Goal: Communication & Community: Answer question/provide support

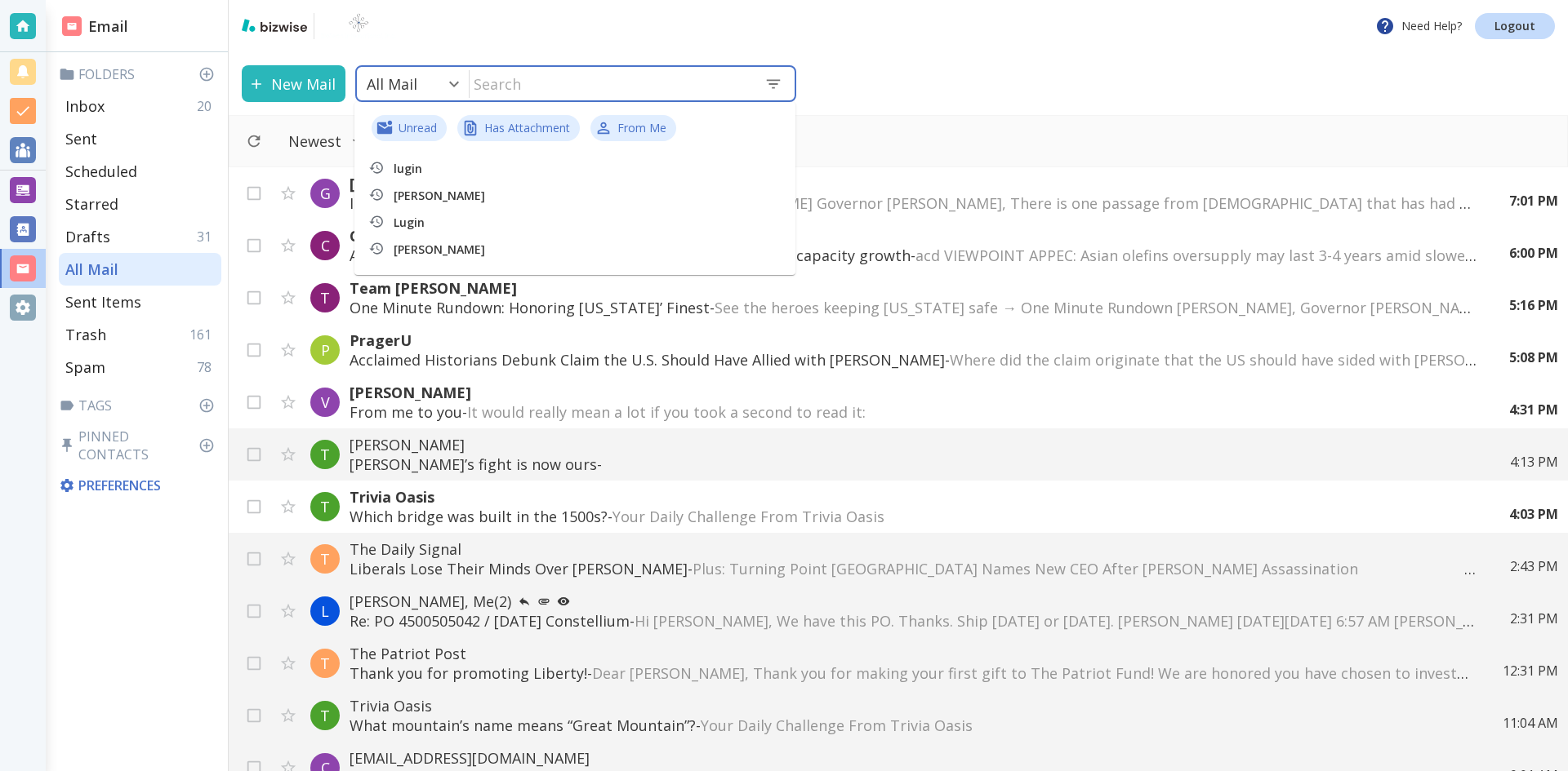
click at [603, 82] on input "text" at bounding box center [610, 83] width 282 height 33
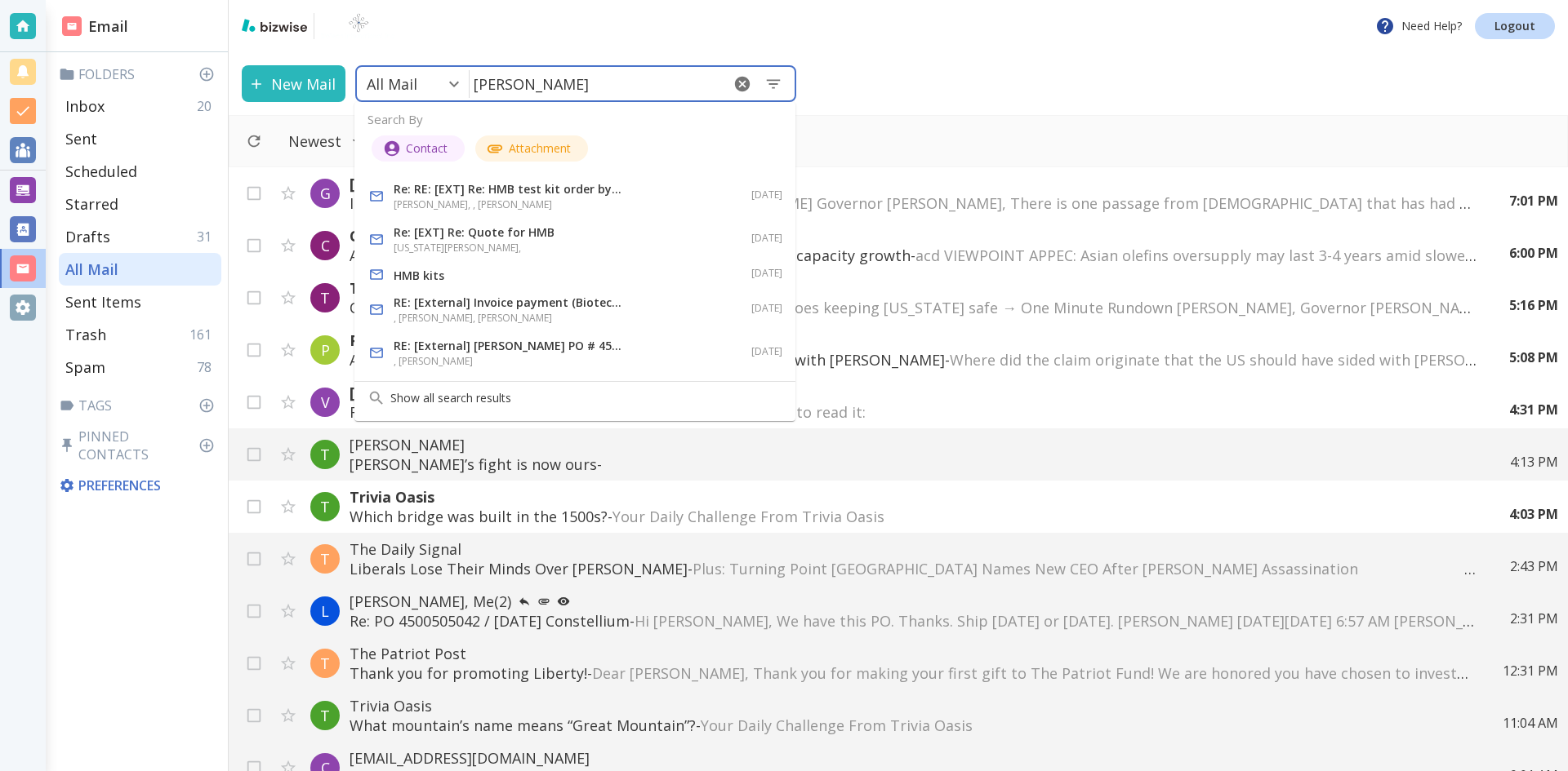
type input "Rui Lin"
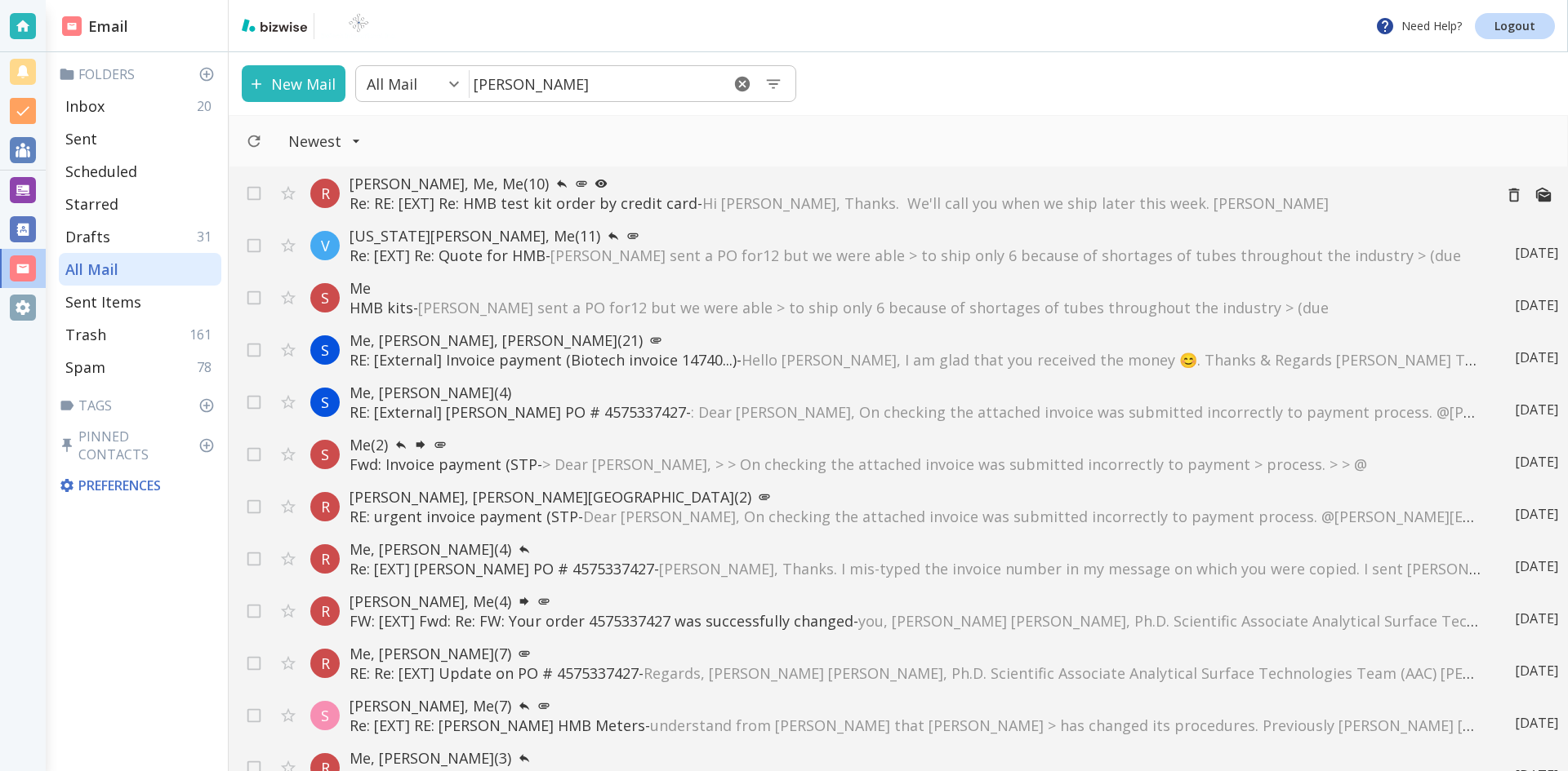
click at [418, 177] on p "Rui Lin, Me, Me (10)" at bounding box center [915, 184] width 1131 height 20
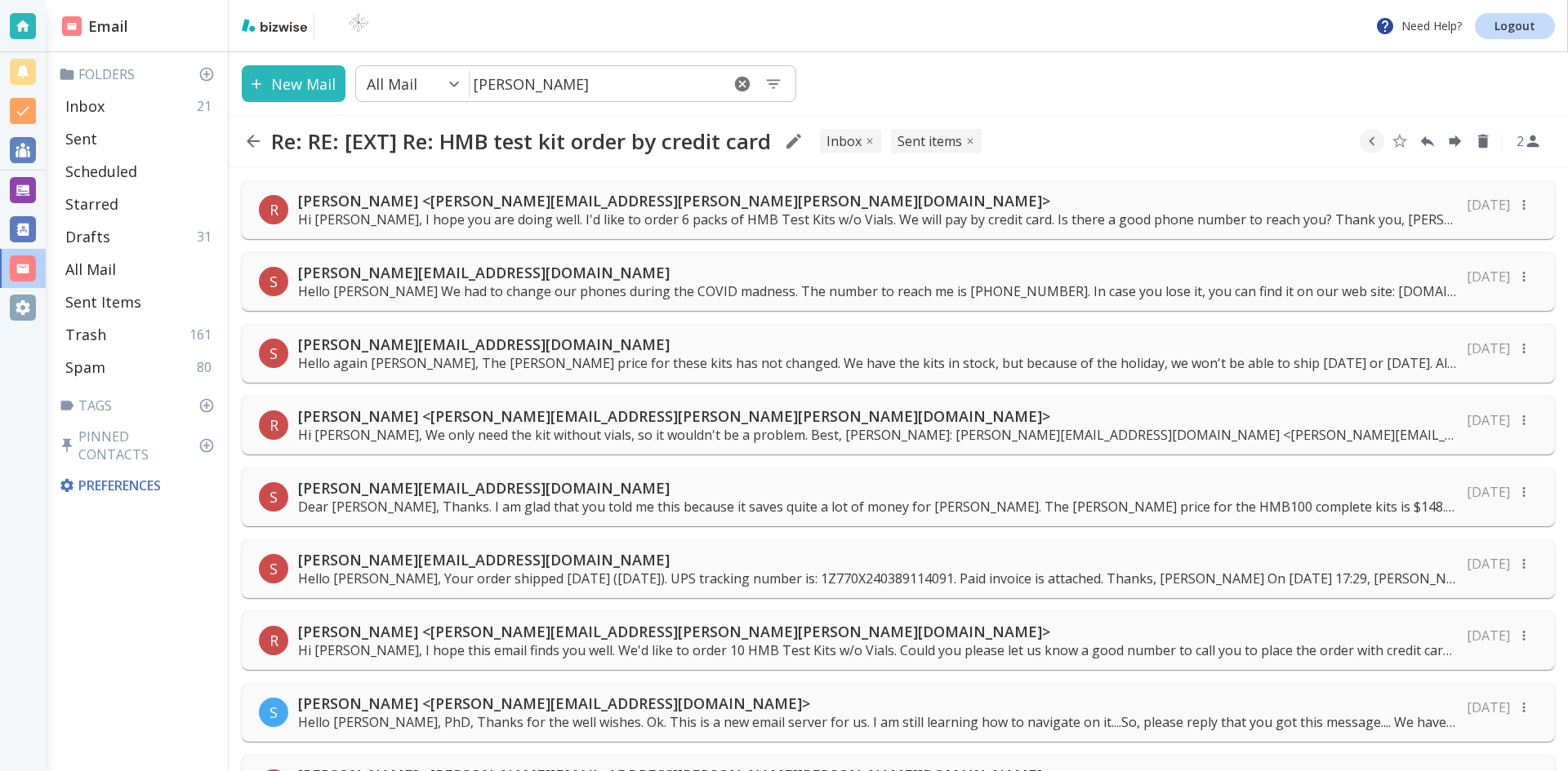
click at [398, 216] on p "Hi Sam, I hope you are doing well. I'd like to order 6 packs of HMB Test Kits w…" at bounding box center [878, 220] width 1159 height 18
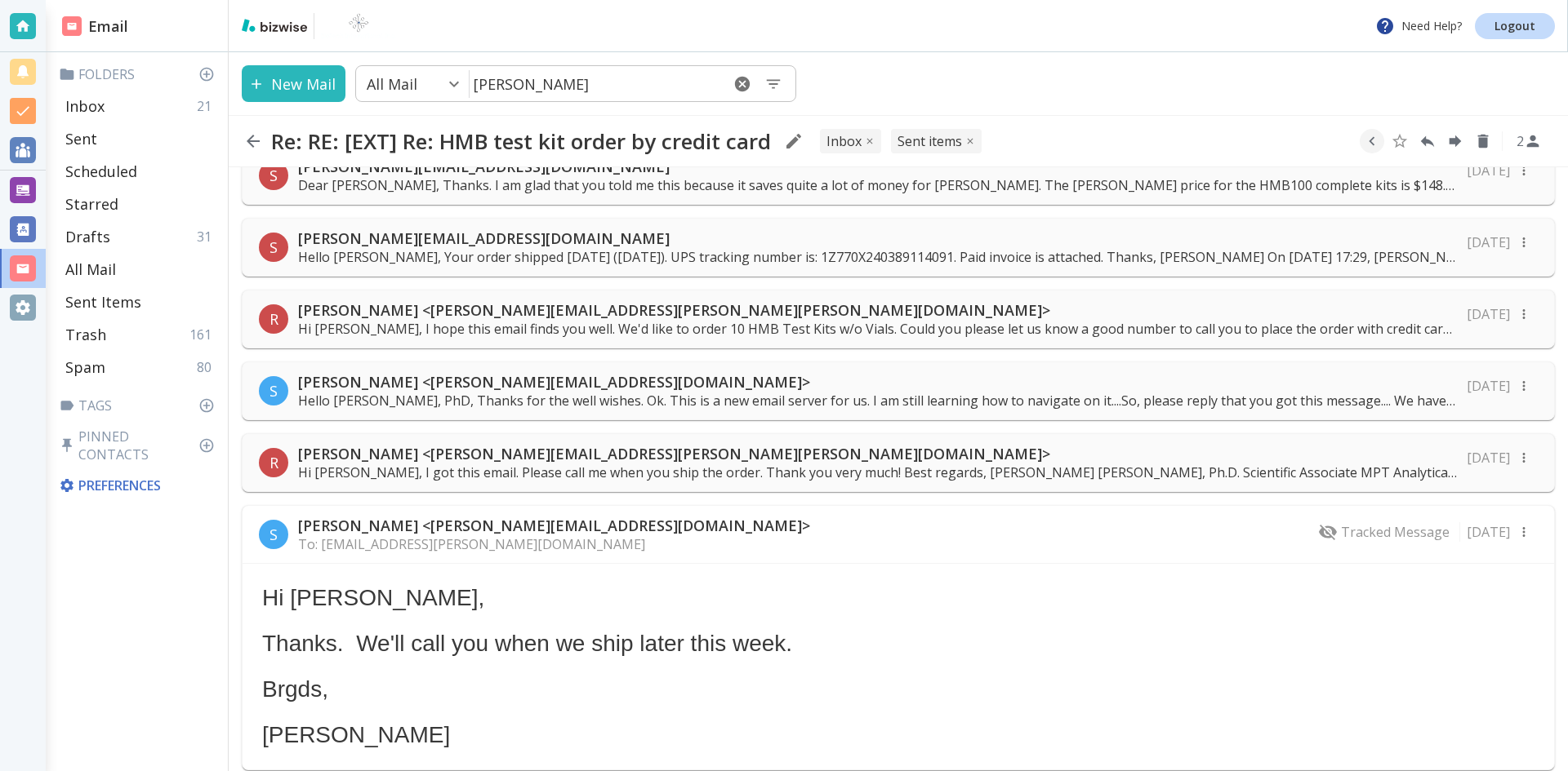
scroll to position [4127, 0]
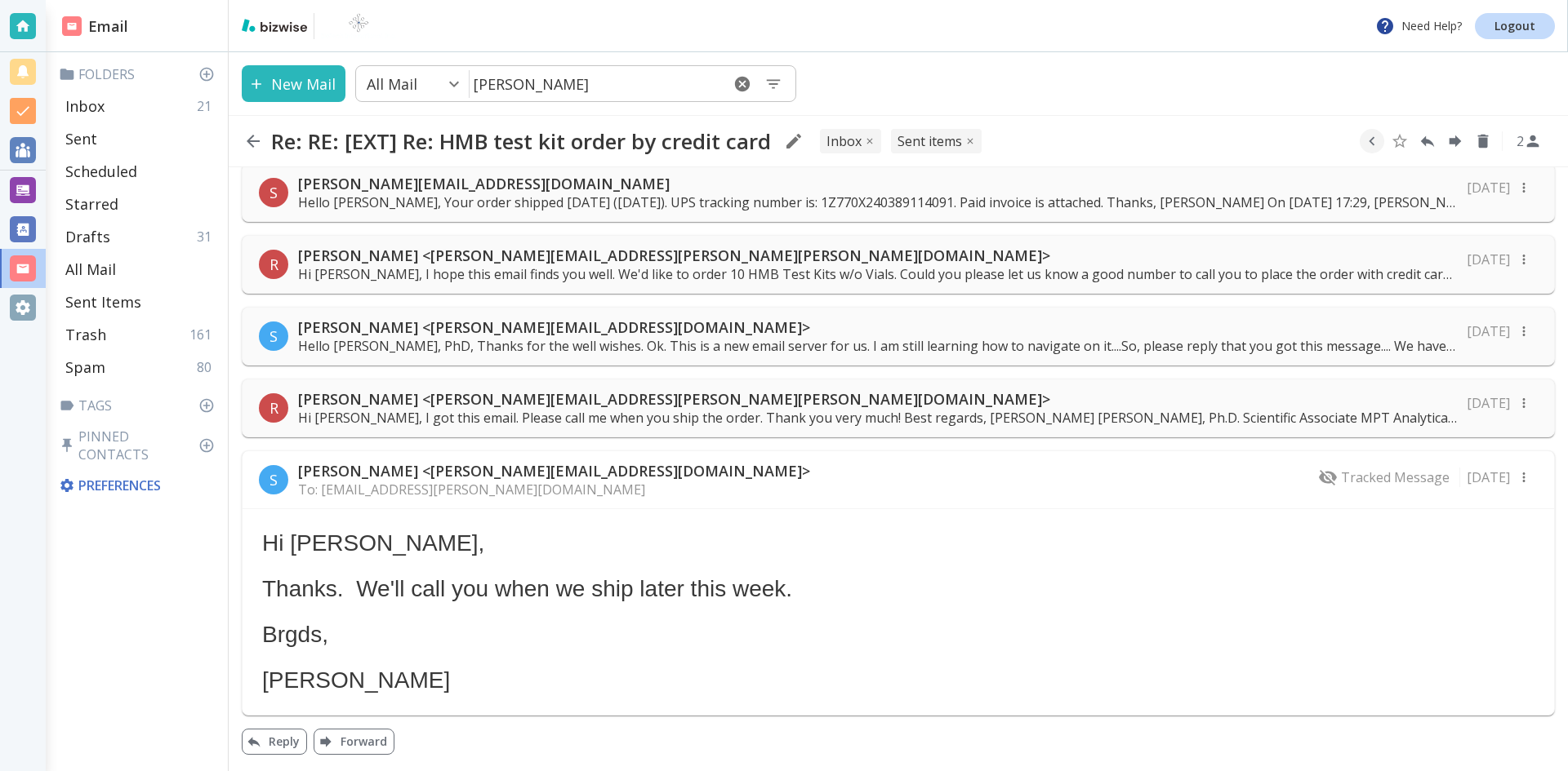
click at [549, 411] on p "Hi Sam, I got this email. Please call me when you ship the order. Thank you ver…" at bounding box center [878, 418] width 1159 height 18
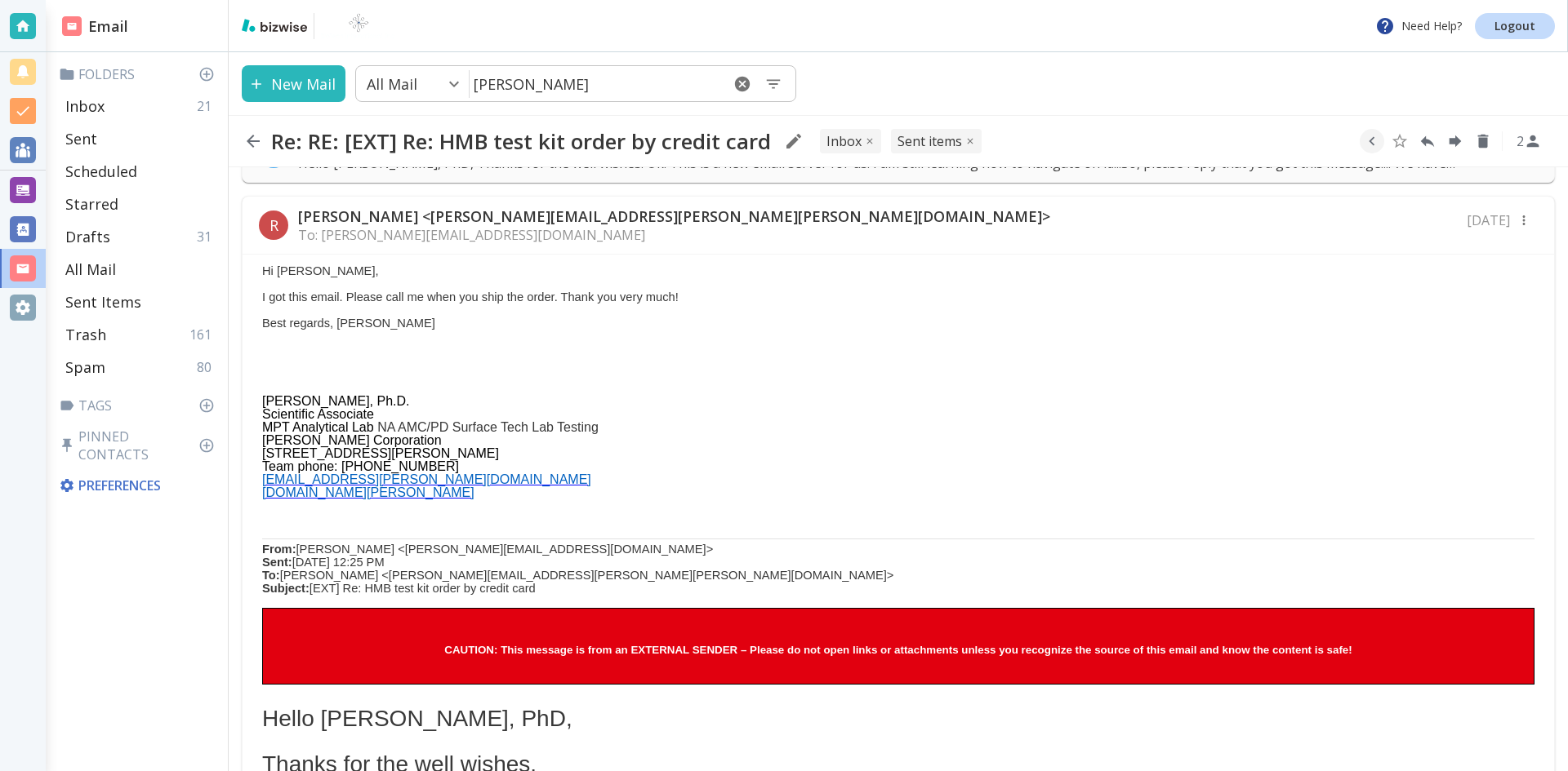
scroll to position [4209, 0]
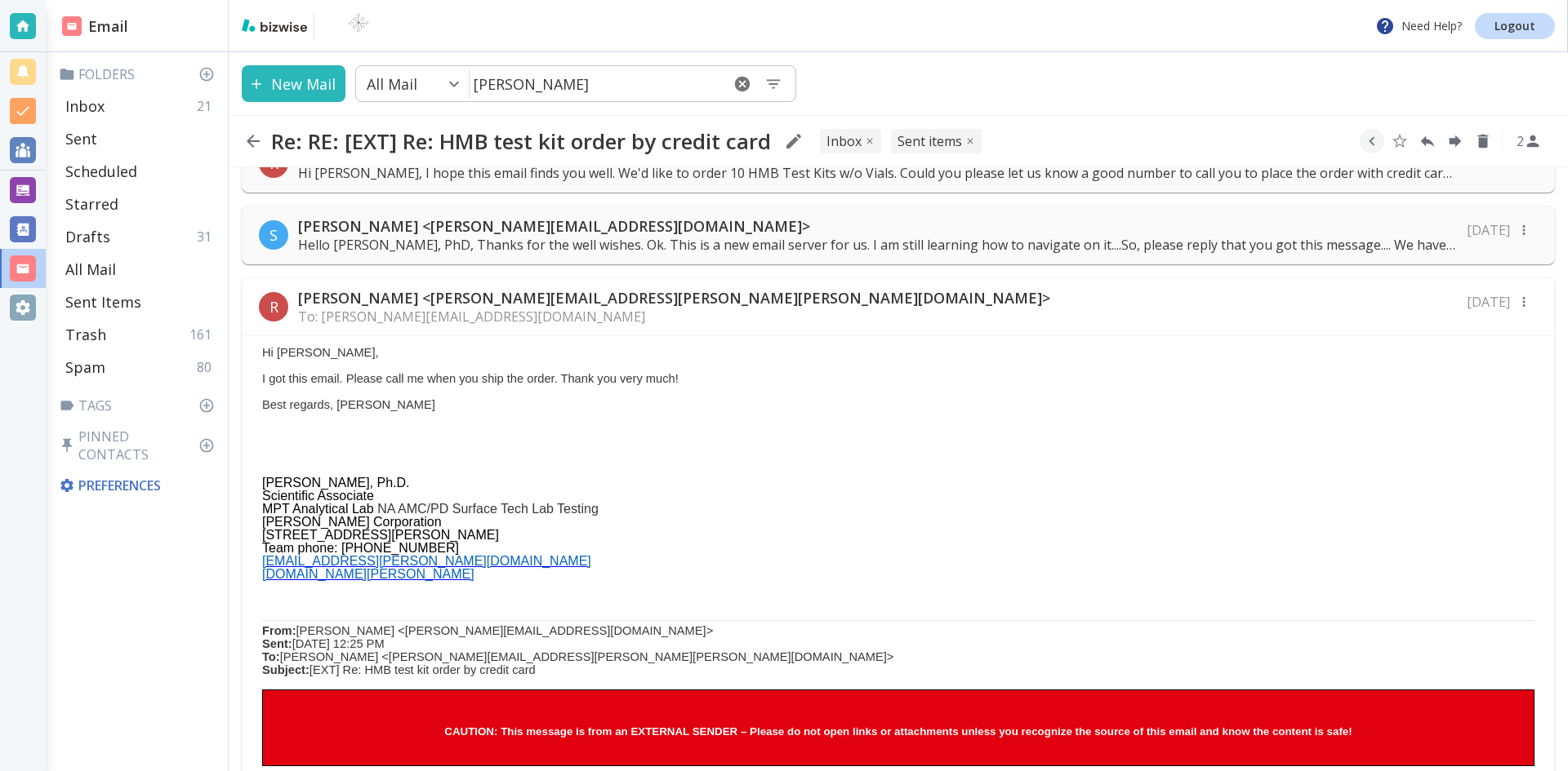
click at [416, 307] on p "Rui Lin <rui.lin@henkel.com>" at bounding box center [675, 298] width 753 height 20
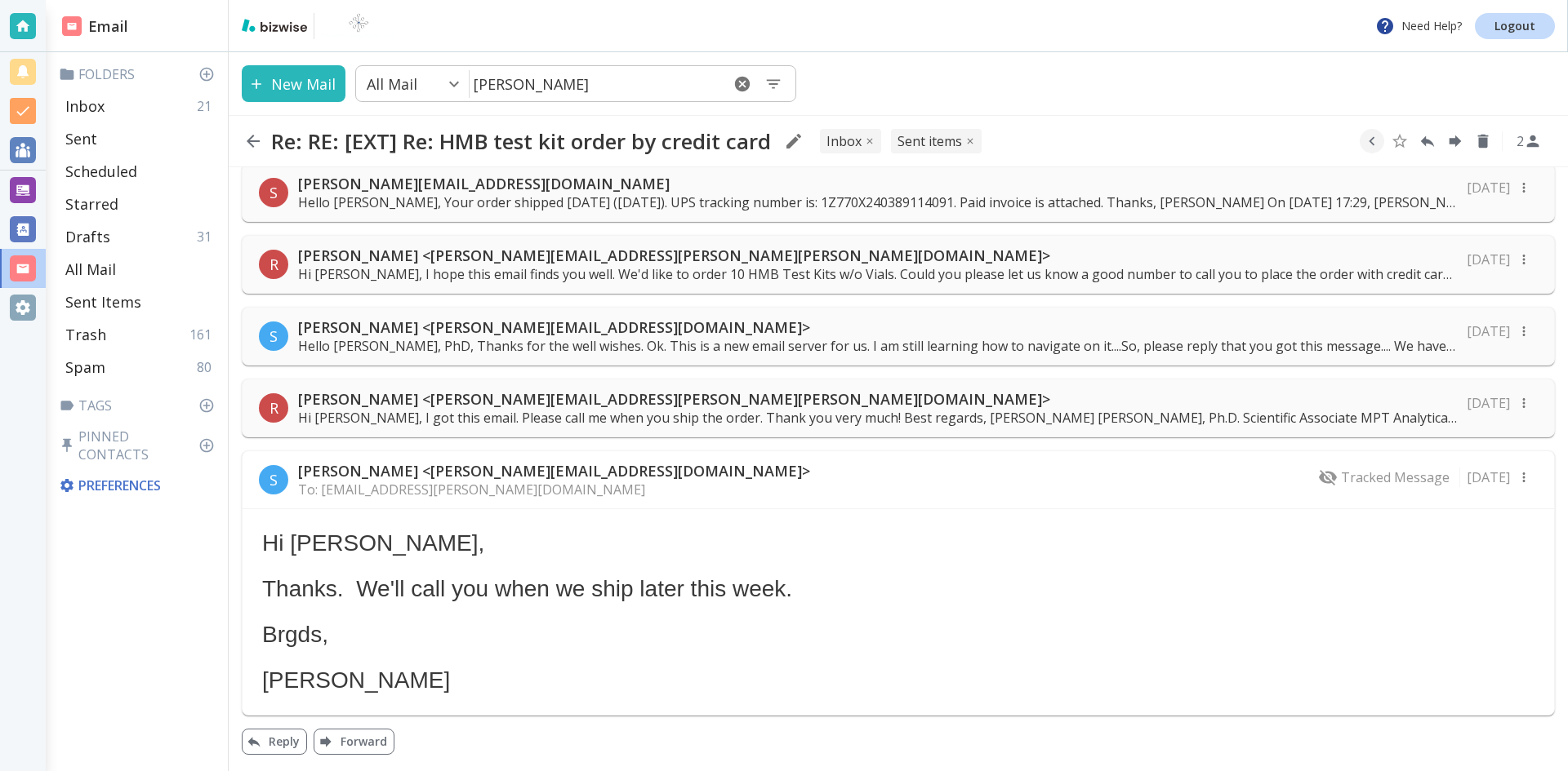
scroll to position [4127, 0]
click at [1517, 402] on icon "button" at bounding box center [1524, 403] width 14 height 14
click at [1463, 430] on p "Reply" at bounding box center [1464, 431] width 66 height 20
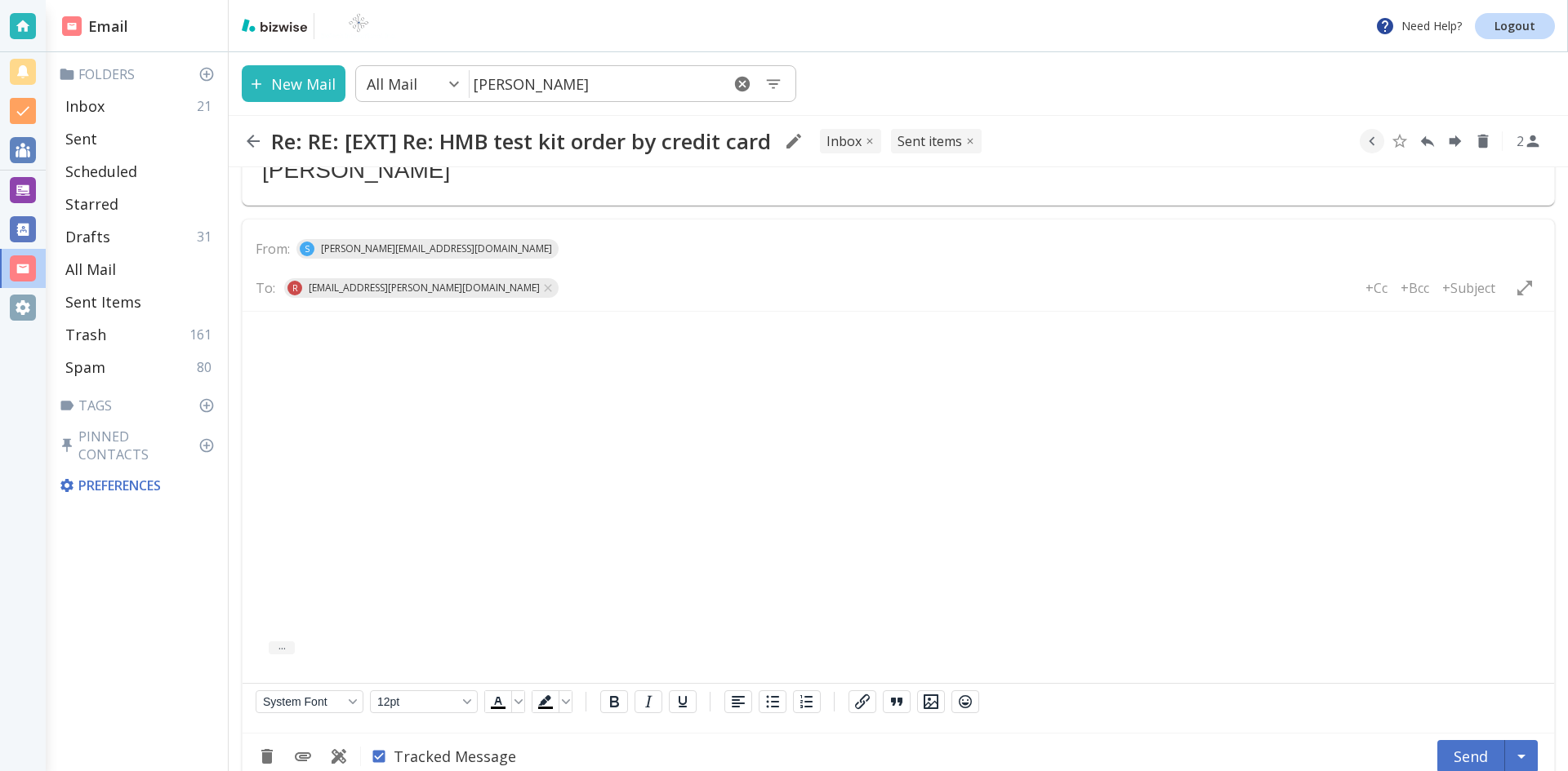
scroll to position [4619, 0]
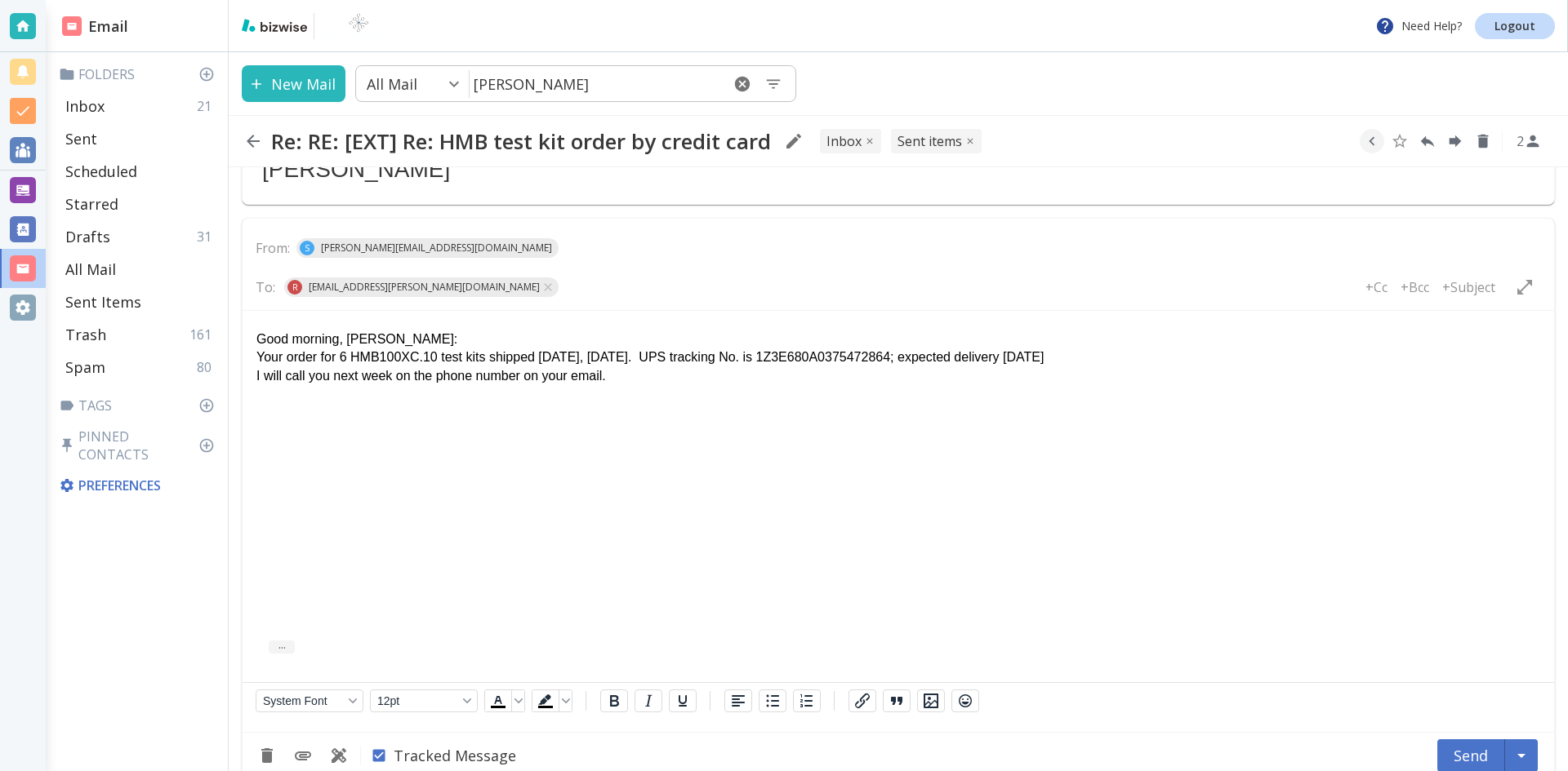
click at [484, 355] on p "Your order for 6 HMB100XC.10 test kits shipped yesterday, Thursday. UPS trackin…" at bounding box center [898, 357] width 1284 height 18
click at [628, 373] on p "I will call you next week on the phone number on your email." at bounding box center [898, 376] width 1284 height 18
click at [538, 374] on p "I will call you next week on the phone number on your email." at bounding box center [898, 376] width 1284 height 18
click at [676, 380] on p "I will call you next week on the phone number you gave in your email." at bounding box center [898, 376] width 1284 height 18
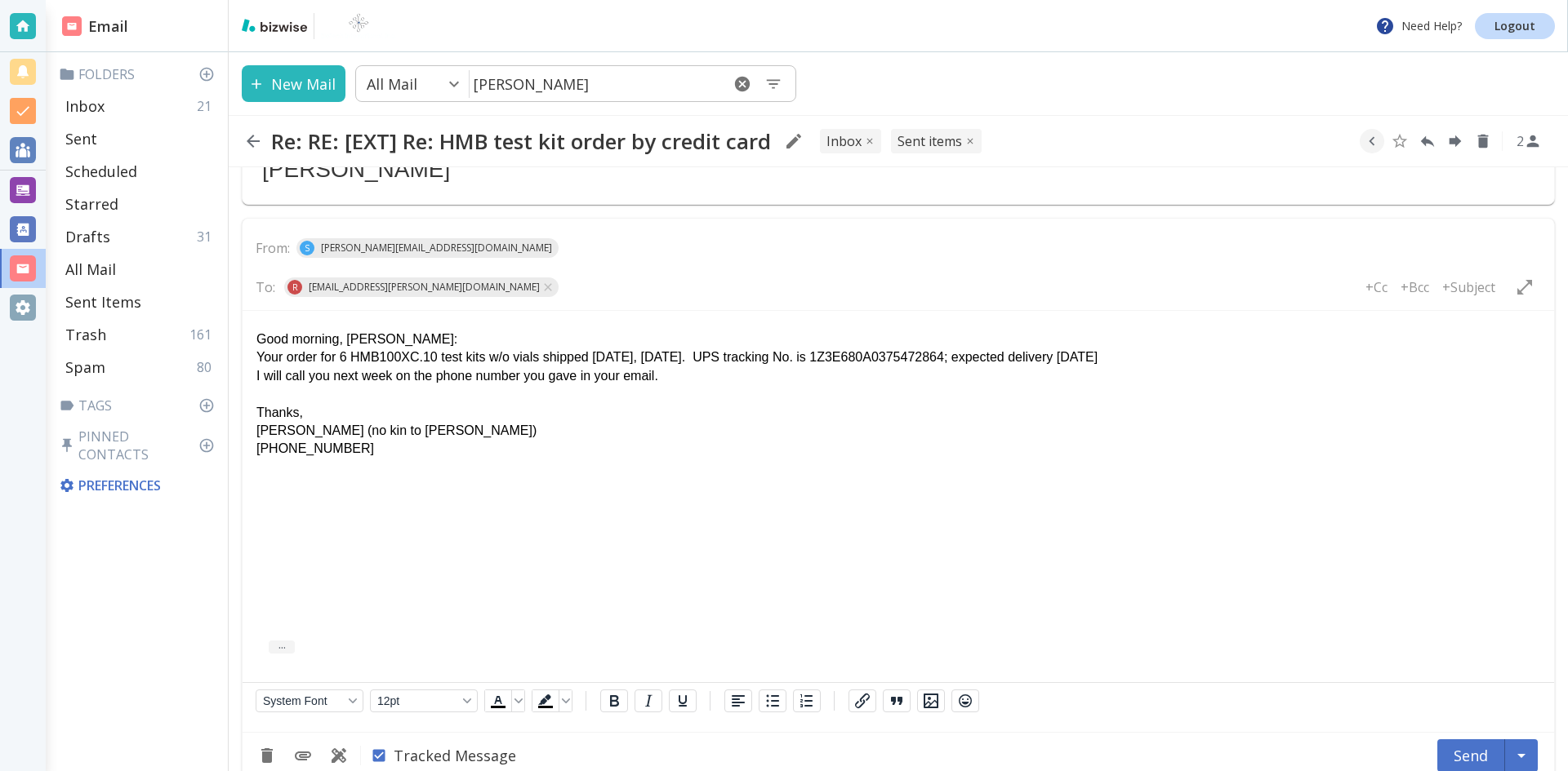
scroll to position [4663, 0]
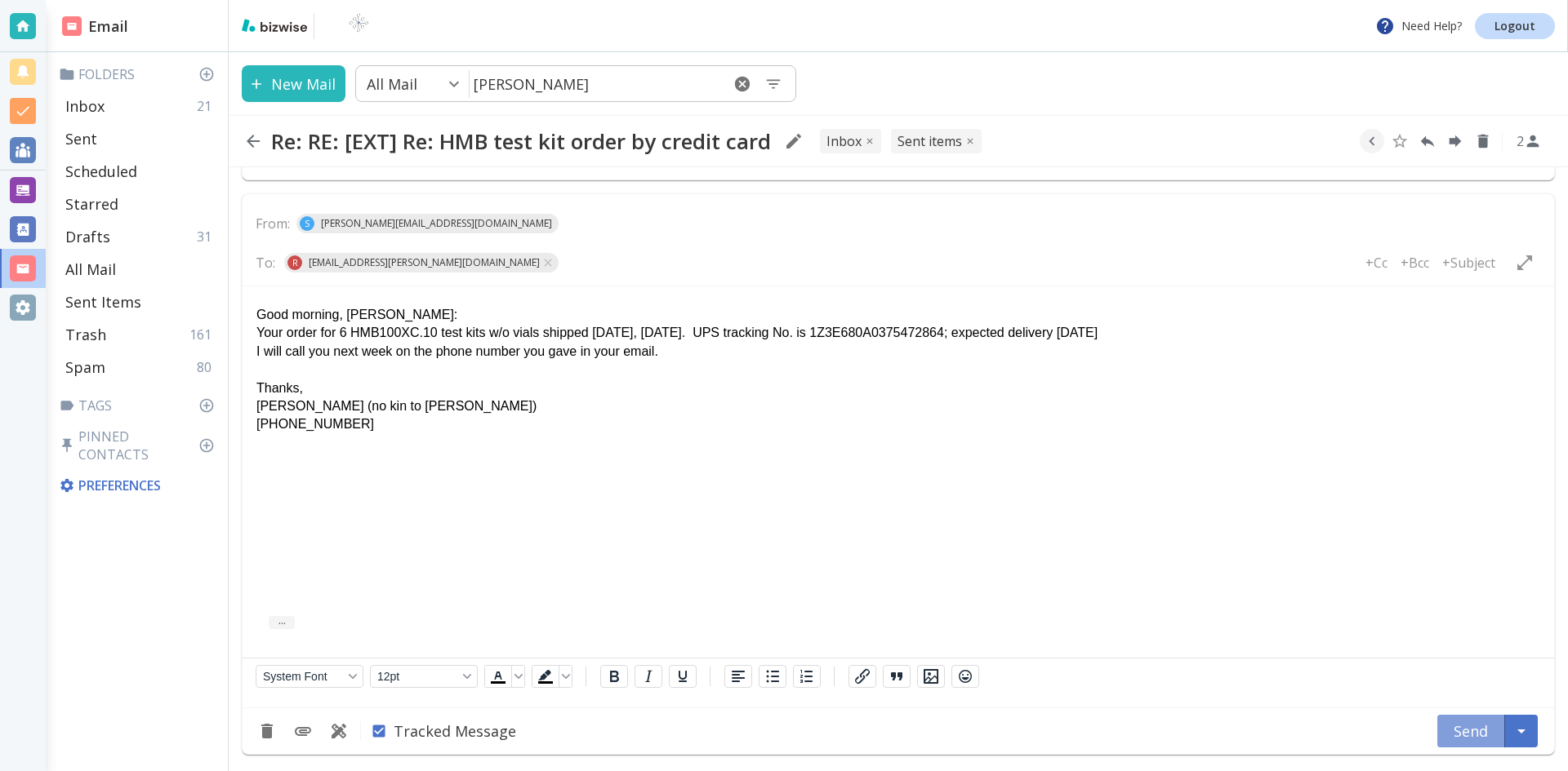
click at [1465, 725] on button "Send" at bounding box center [1471, 731] width 68 height 33
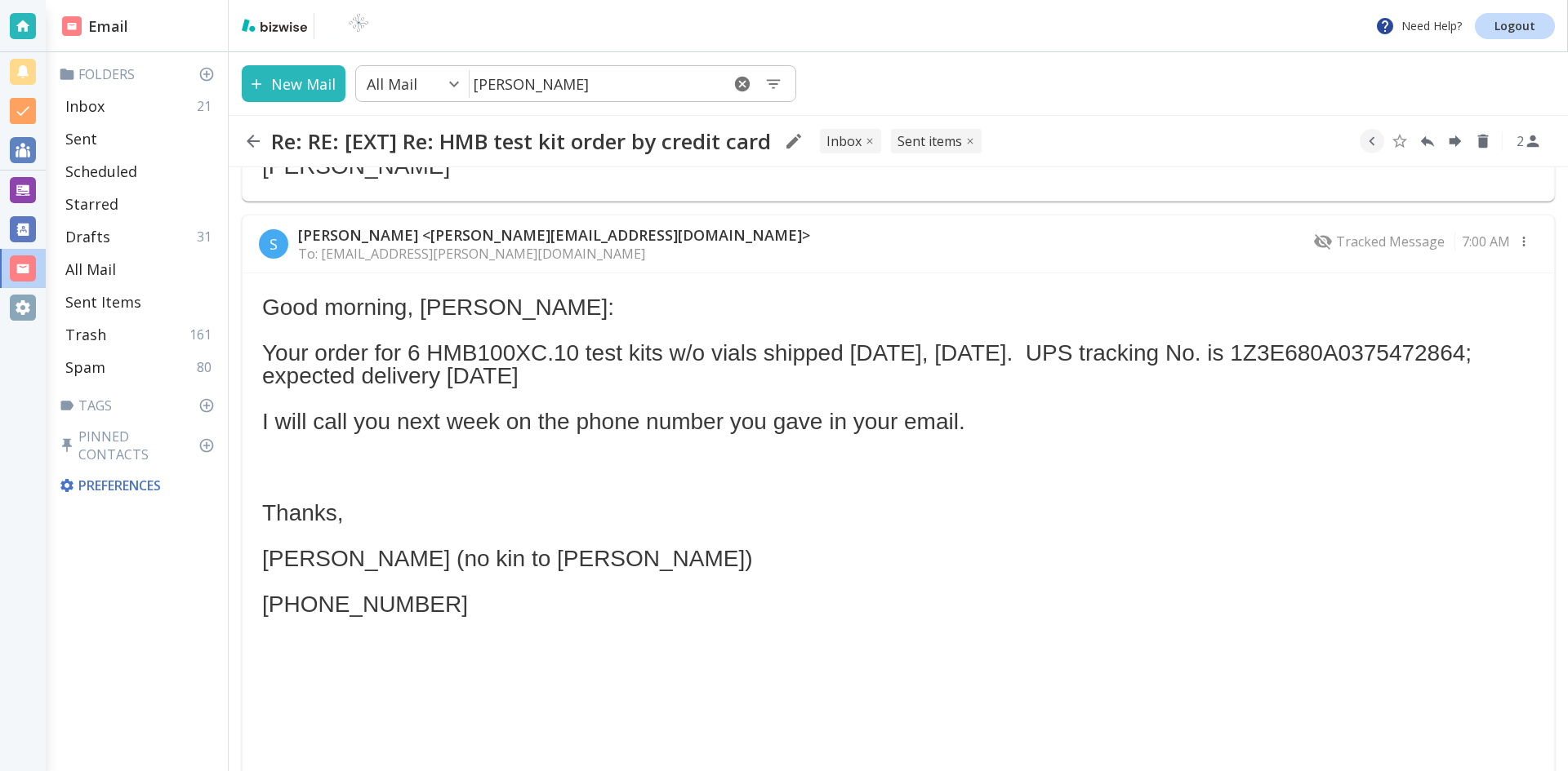
scroll to position [4648, 0]
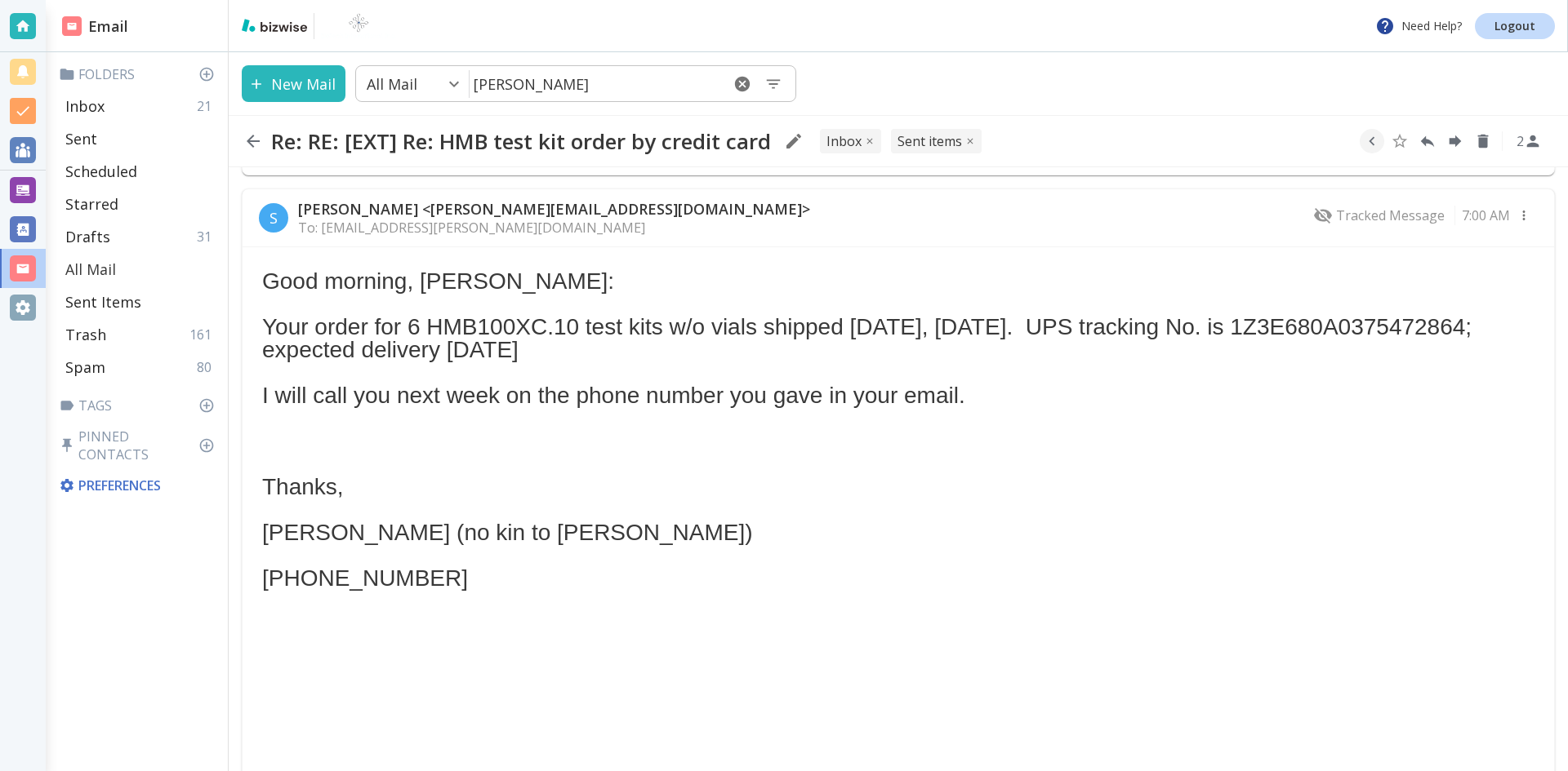
click at [94, 266] on p "All Mail" at bounding box center [90, 270] width 51 height 20
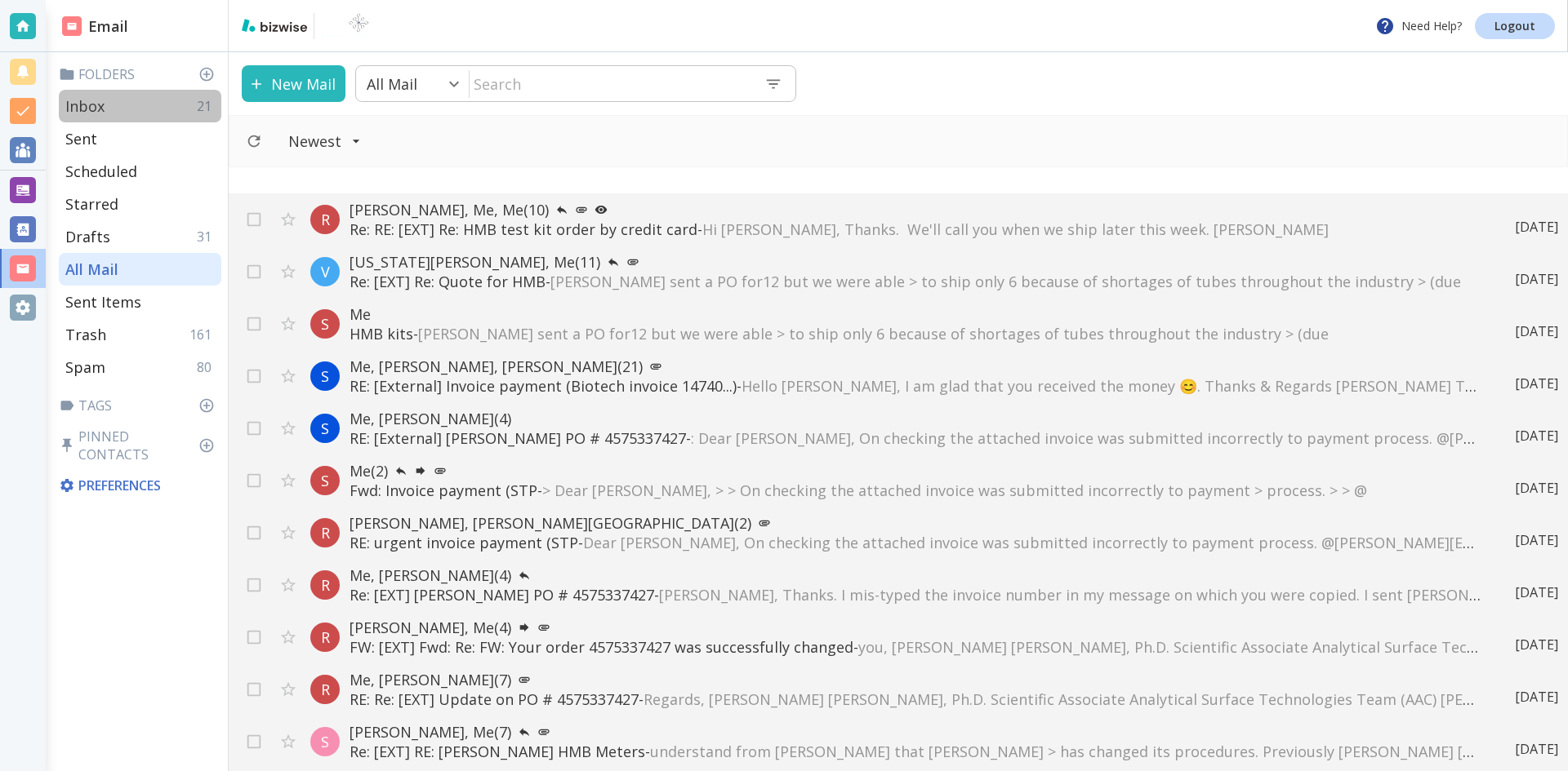
click at [86, 100] on p "Inbox" at bounding box center [85, 106] width 39 height 20
type input "0"
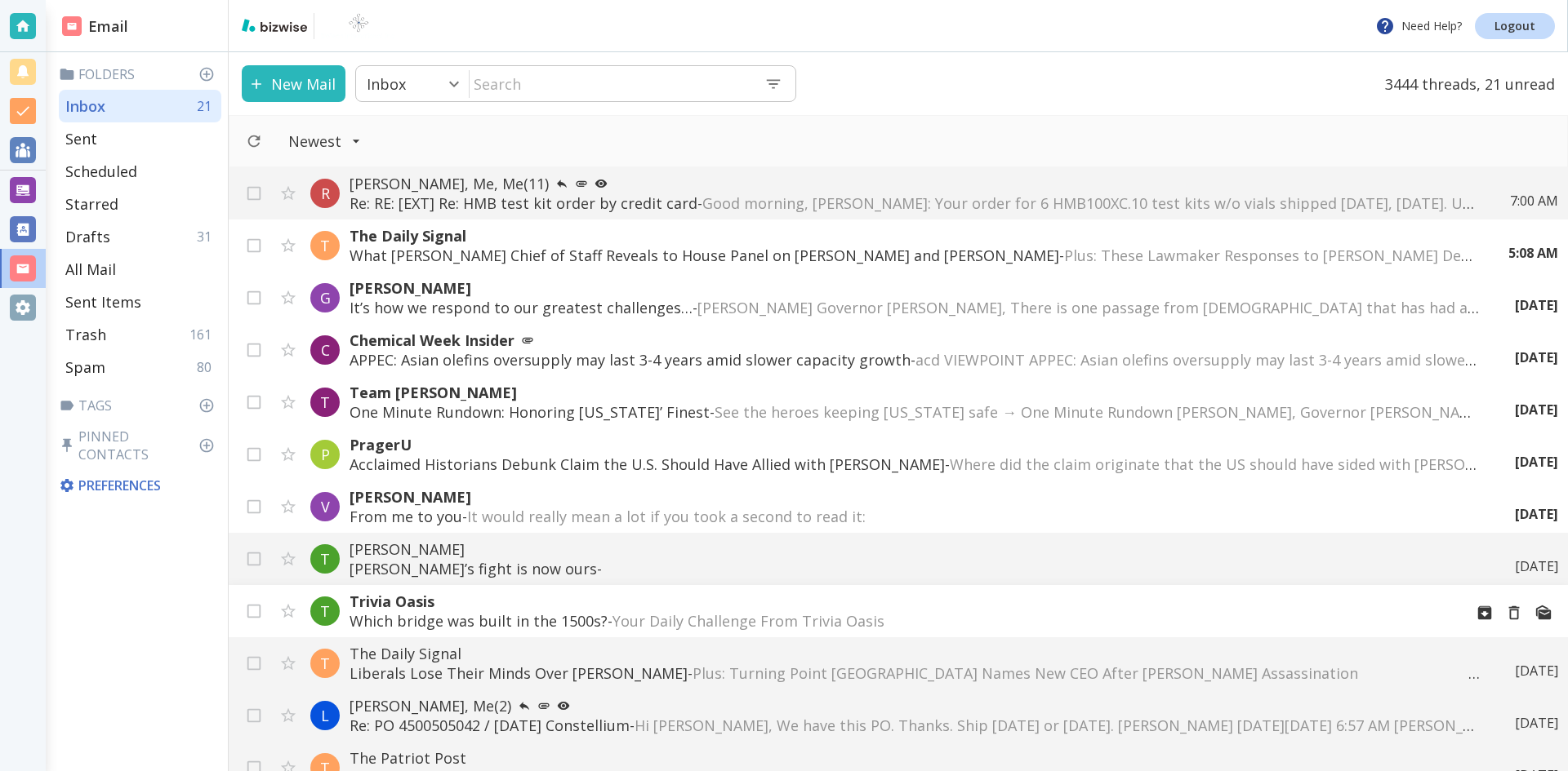
click at [569, 617] on p "Which bridge was built in the 1500s? - Your Daily Challenge From Trivia Oasis ‌…" at bounding box center [900, 621] width 1101 height 20
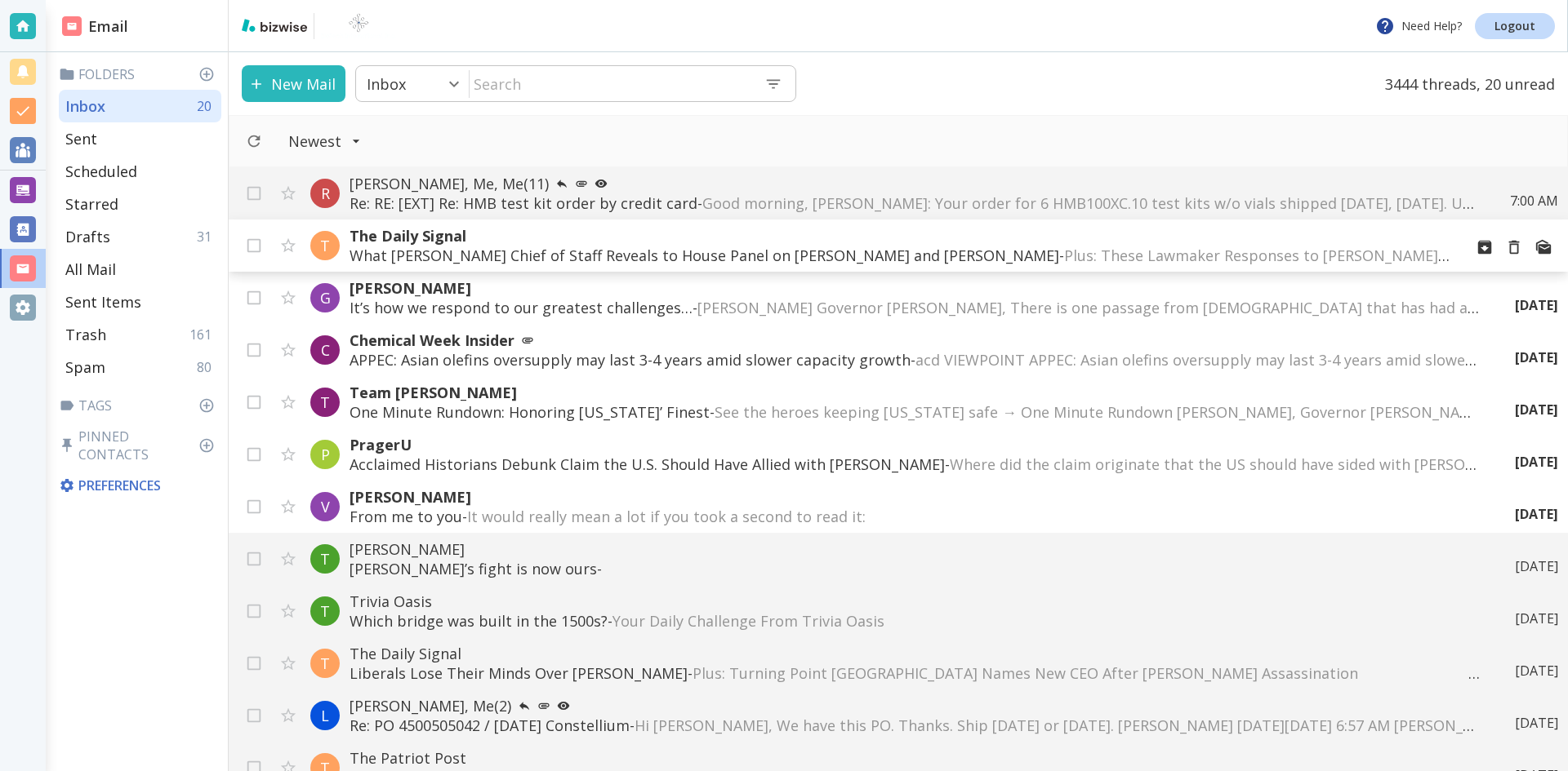
click at [667, 252] on p "What [PERSON_NAME] Chief of Staff Reveals to House Panel on [PERSON_NAME] and […" at bounding box center [900, 256] width 1101 height 20
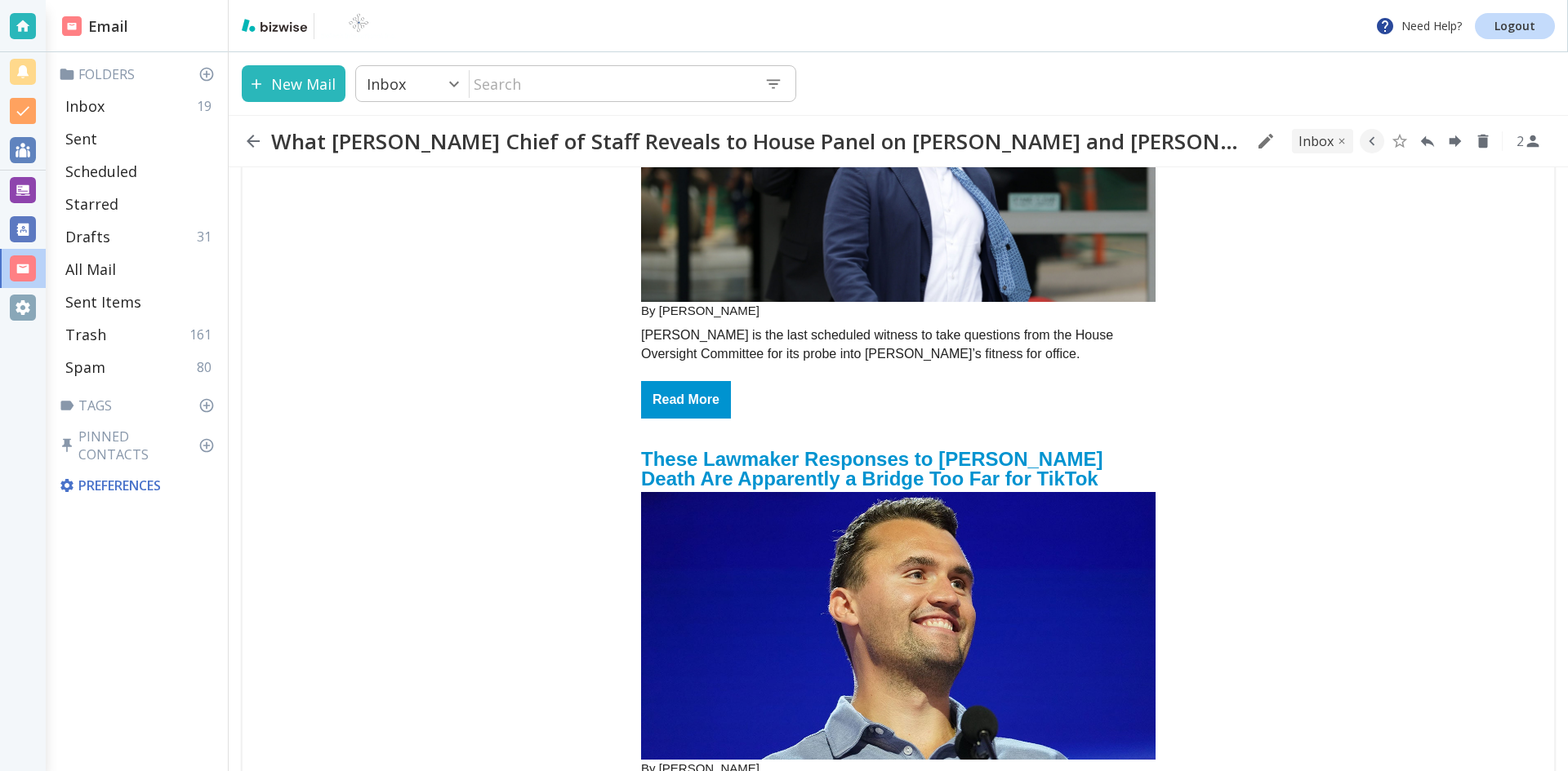
scroll to position [490, 0]
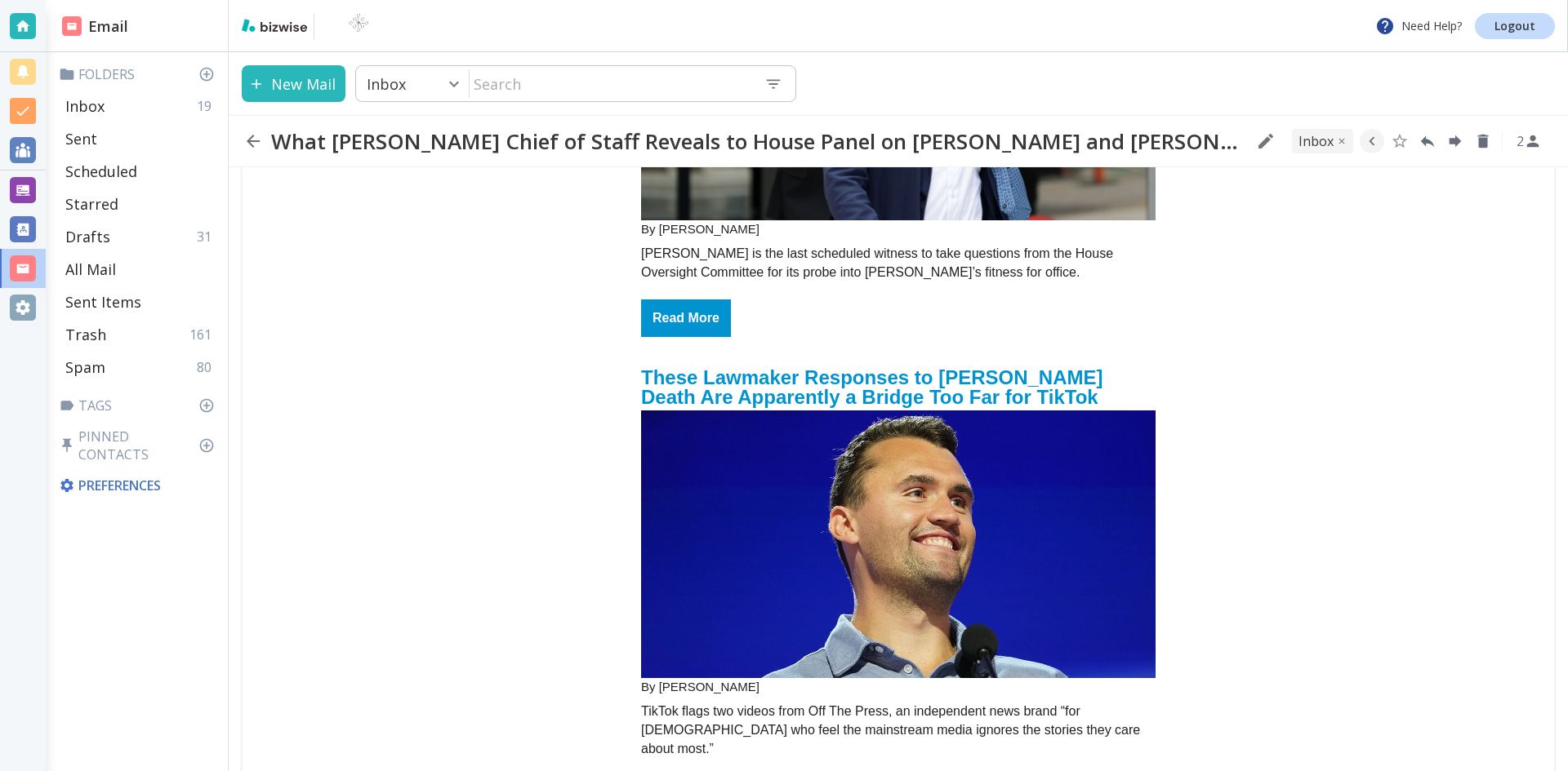
click at [839, 184] on img "email_name" at bounding box center [898, 88] width 515 height 268
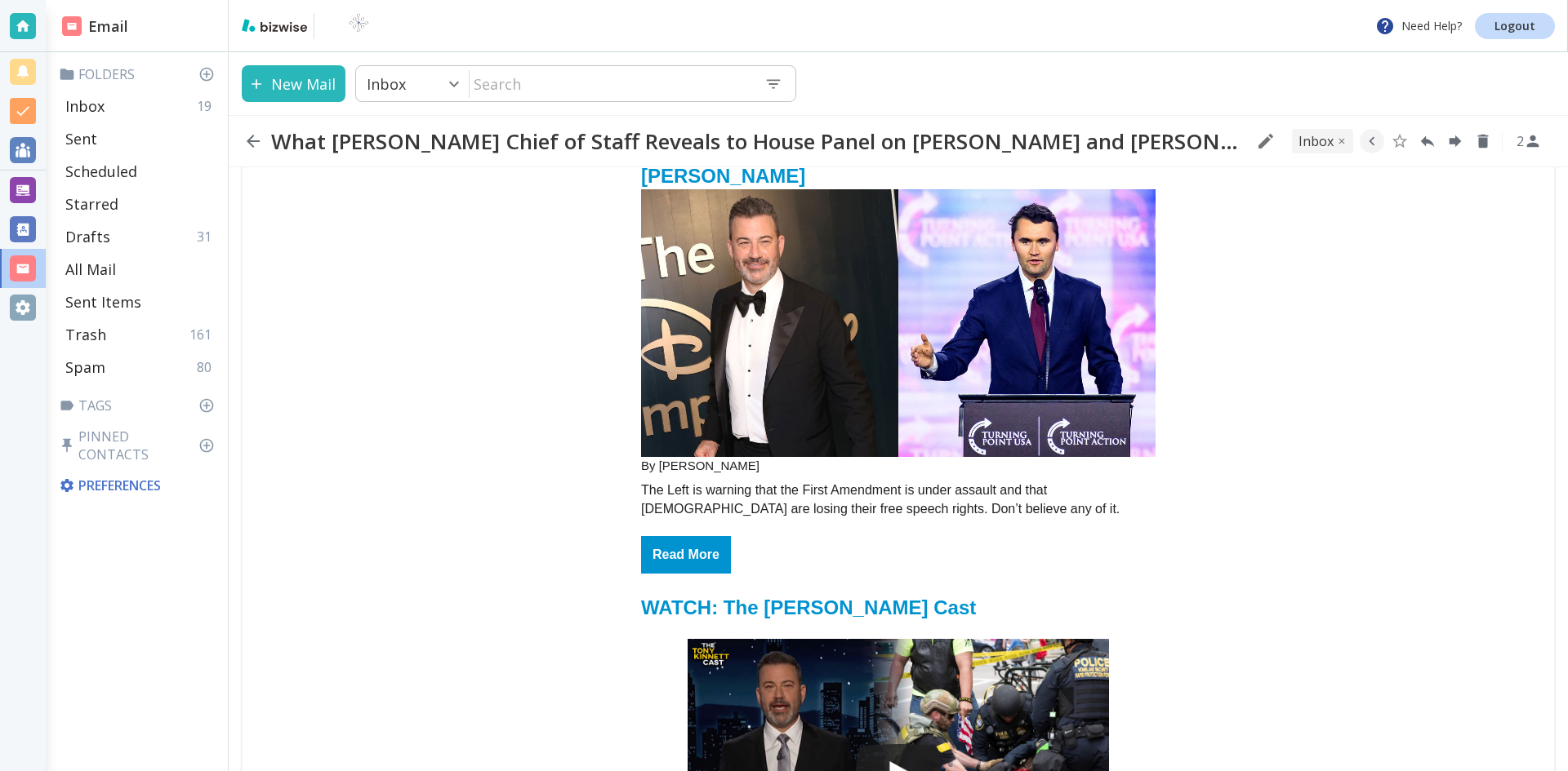
scroll to position [3836, 0]
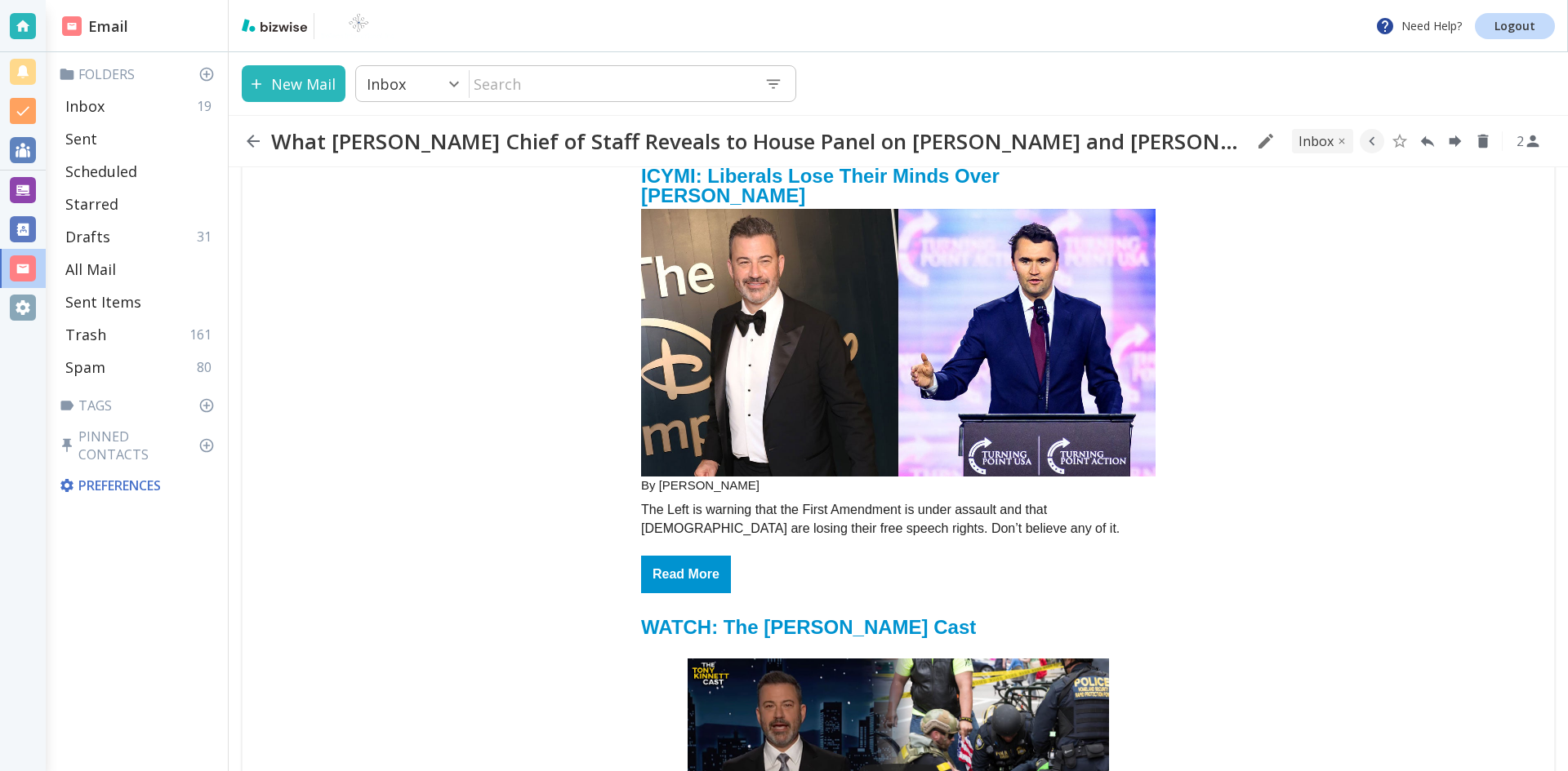
click at [251, 139] on icon "button" at bounding box center [253, 141] width 20 height 20
